Goal: Task Accomplishment & Management: Use online tool/utility

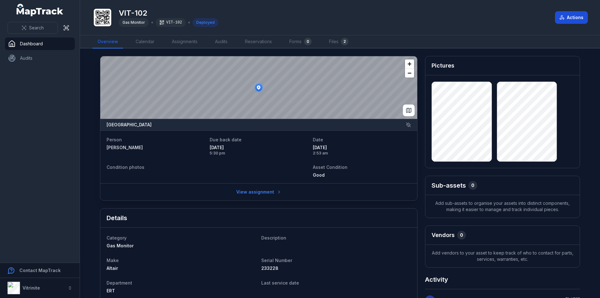
click at [574, 18] on button "Actions" at bounding box center [572, 18] width 32 height 12
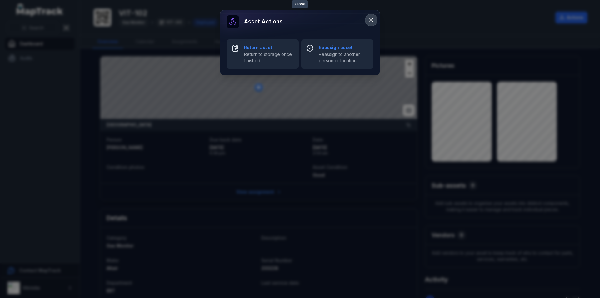
click at [372, 19] on icon at bounding box center [371, 20] width 6 height 6
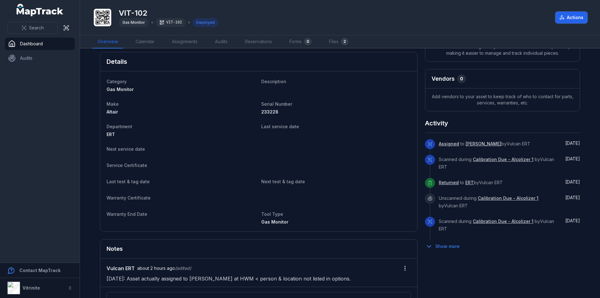
scroll to position [225, 0]
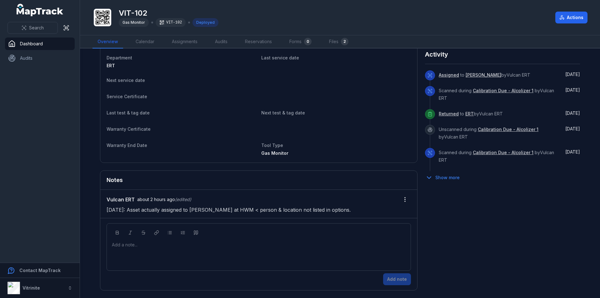
click at [342, 209] on p "[DATE]: Asset actually assigned to [PERSON_NAME] at HWM < person & location not…" at bounding box center [259, 209] width 305 height 9
click at [343, 210] on p "[DATE]: Asset actually assigned to [PERSON_NAME] at HWM < person & location not…" at bounding box center [259, 209] width 305 height 9
click at [568, 14] on button "Actions" at bounding box center [572, 18] width 32 height 12
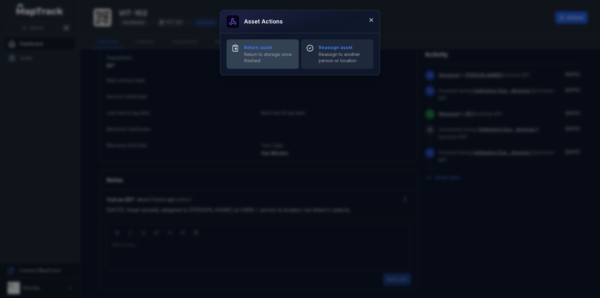
click at [273, 56] on span "Return to storage once finished" at bounding box center [269, 57] width 50 height 13
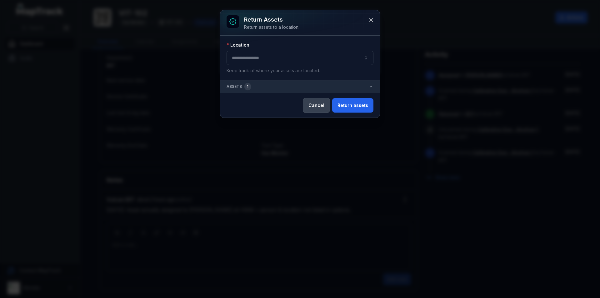
click at [315, 106] on button "Cancel" at bounding box center [316, 105] width 27 height 14
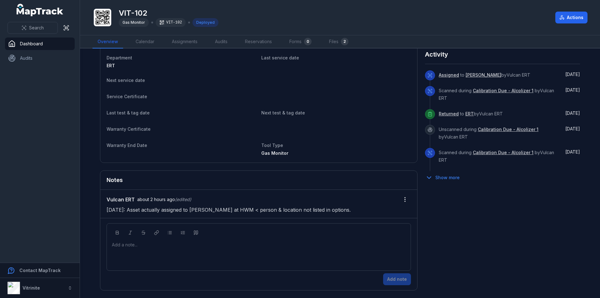
click at [480, 75] on link "[PERSON_NAME]" at bounding box center [484, 75] width 36 height 6
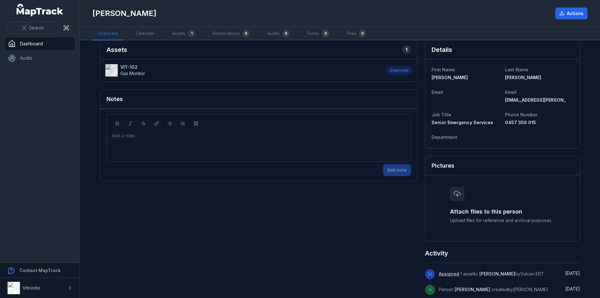
scroll to position [12, 0]
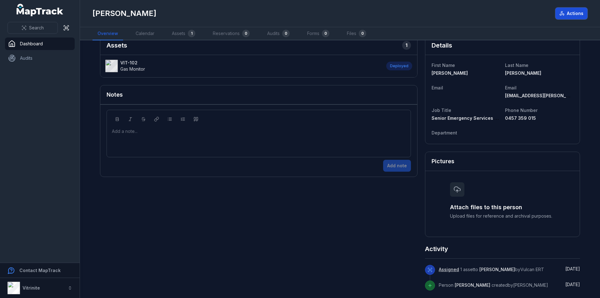
click at [577, 13] on button "Actions" at bounding box center [572, 14] width 32 height 12
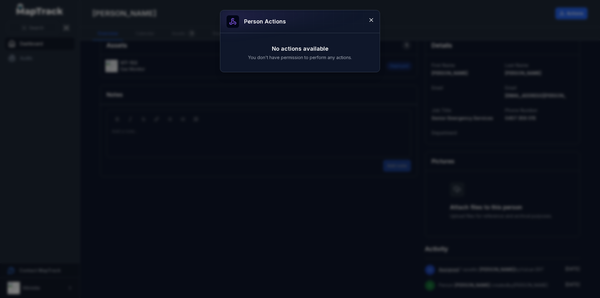
click at [520, 18] on div "Person actions No actions available You don't have permission to perform any ac…" at bounding box center [300, 149] width 600 height 298
click at [371, 20] on icon at bounding box center [371, 19] width 3 height 3
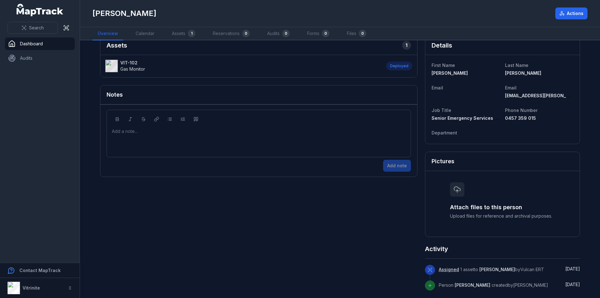
click at [214, 18] on div "[PERSON_NAME]" at bounding box center [322, 13] width 458 height 10
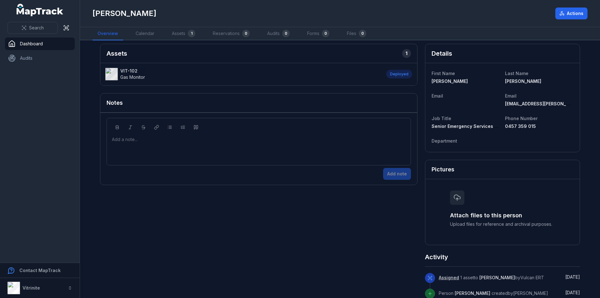
scroll to position [0, 0]
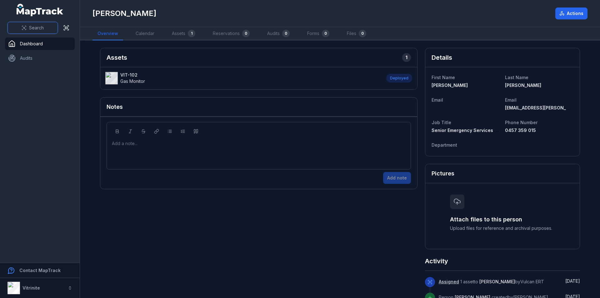
click at [35, 27] on span "Search" at bounding box center [36, 28] width 15 height 6
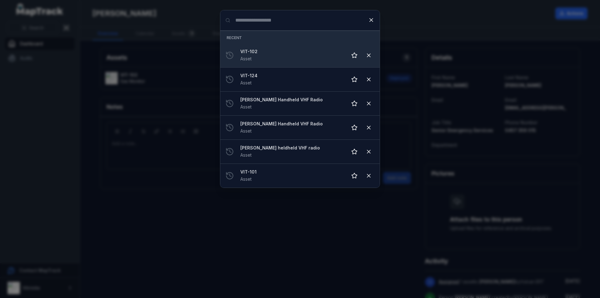
click at [262, 54] on strong "VIT-102" at bounding box center [291, 51] width 102 height 6
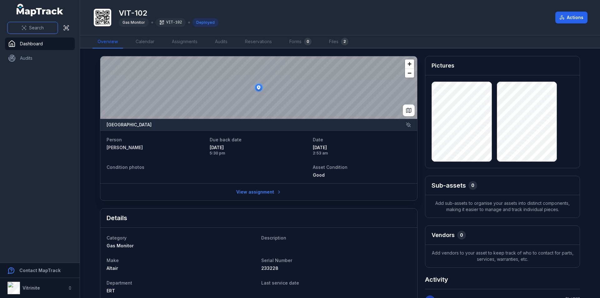
click at [31, 28] on span "Search" at bounding box center [36, 28] width 15 height 6
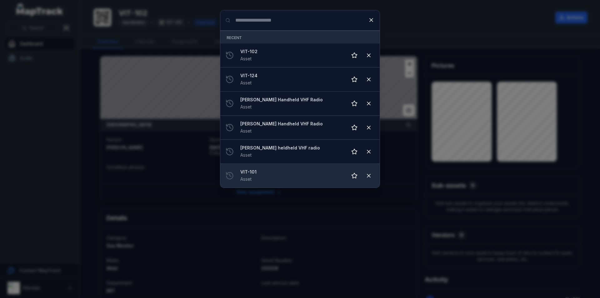
click at [270, 175] on div "VIT-101 Asset" at bounding box center [291, 176] width 102 height 14
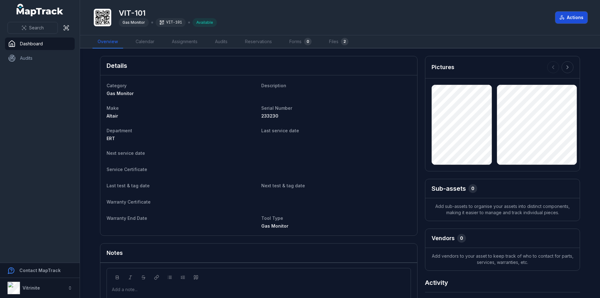
click at [575, 20] on button "Actions" at bounding box center [572, 18] width 32 height 12
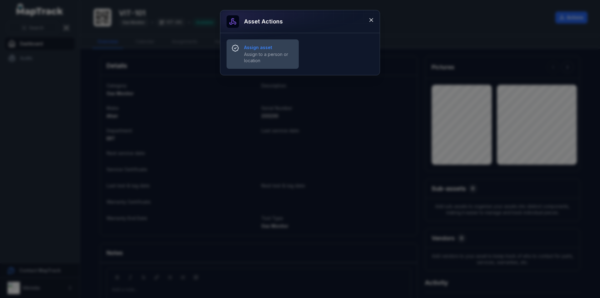
click at [284, 55] on span "Assign to a person or location" at bounding box center [269, 57] width 50 height 13
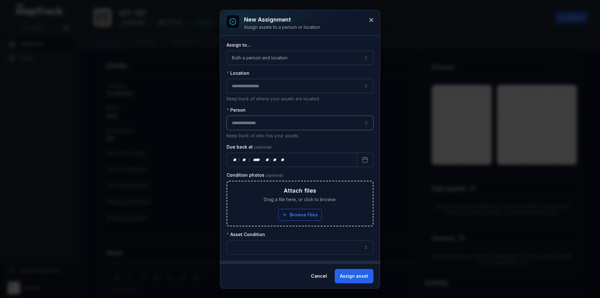
click at [276, 118] on input "assignment-add:person-label" at bounding box center [300, 123] width 147 height 14
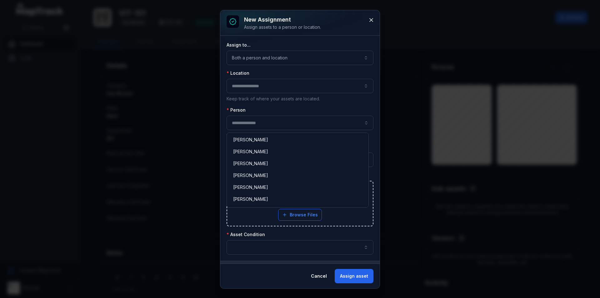
click at [336, 38] on div "Assign to... Both a person and location **** Location Keep track of where your …" at bounding box center [299, 150] width 159 height 228
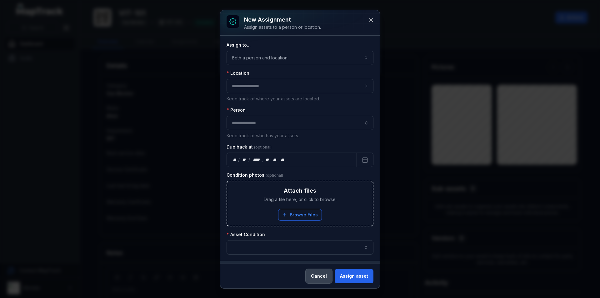
click at [317, 277] on button "Cancel" at bounding box center [319, 276] width 27 height 14
